Goal: Task Accomplishment & Management: Use online tool/utility

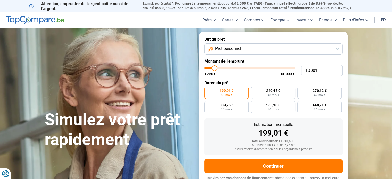
type input "50 250"
type input "50250"
click at [249, 68] on input "range" at bounding box center [249, 68] width 91 height 2
radio input "false"
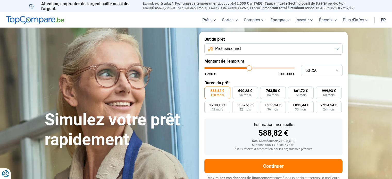
scroll to position [7, 0]
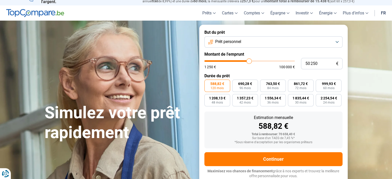
type input "63 000"
type input "63000"
click at [260, 61] on input "range" at bounding box center [249, 61] width 91 height 2
type input "53 750"
type input "53750"
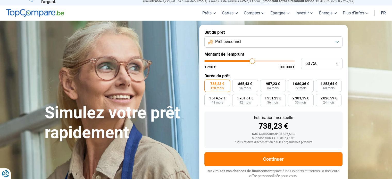
click at [252, 61] on input "range" at bounding box center [249, 61] width 91 height 2
type input "58 250"
type input "58250"
click at [256, 61] on input "range" at bounding box center [249, 61] width 91 height 2
type input "51 000"
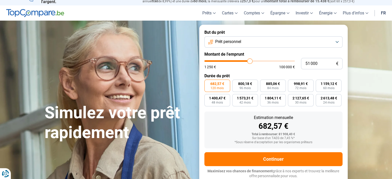
type input "51000"
click at [250, 61] on input "range" at bounding box center [249, 61] width 91 height 2
type input "56 000"
type input "56000"
click at [254, 60] on input "range" at bounding box center [249, 61] width 91 height 2
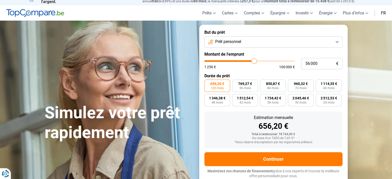
type input "69 250"
type input "69250"
click at [266, 61] on input "range" at bounding box center [249, 61] width 91 height 2
type input "79 250"
type input "79250"
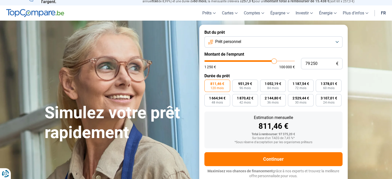
click at [274, 60] on input "range" at bounding box center [249, 61] width 91 height 2
type input "67 750"
type input "67750"
click at [264, 61] on input "range" at bounding box center [249, 61] width 91 height 2
type input "36 250"
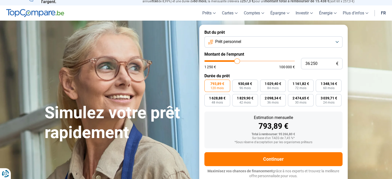
type input "36250"
click at [237, 61] on input "range" at bounding box center [249, 61] width 91 height 2
type input "44 500"
type input "44500"
click at [244, 60] on input "range" at bounding box center [249, 61] width 91 height 2
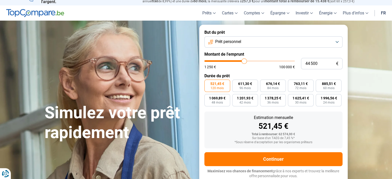
type input "54 000"
type input "54000"
click at [252, 60] on input "range" at bounding box center [249, 61] width 91 height 2
type input "46 750"
type input "46750"
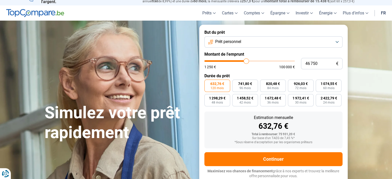
click at [246, 61] on input "range" at bounding box center [249, 61] width 91 height 2
type input "52 250"
type input "52250"
click at [251, 61] on input "range" at bounding box center [249, 61] width 91 height 2
type input "46 500"
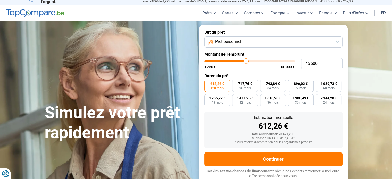
type input "46500"
click at [246, 61] on input "range" at bounding box center [249, 61] width 91 height 2
